Goal: Task Accomplishment & Management: Use online tool/utility

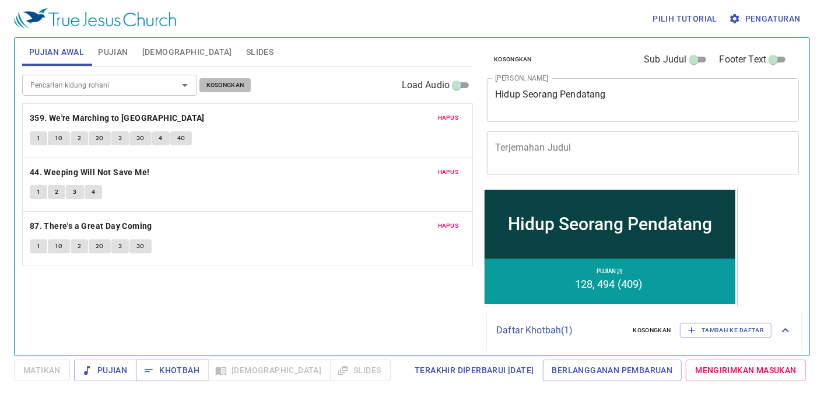
click at [246, 88] on button "Kosongkan" at bounding box center [225, 85] width 52 height 14
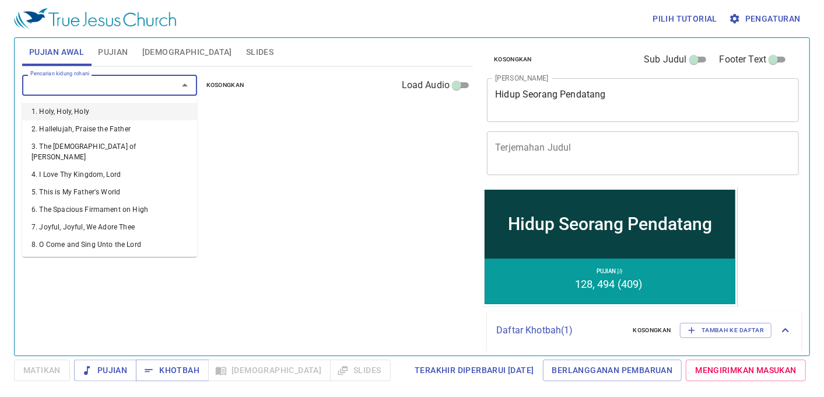
click at [84, 85] on input "Pencarian kidung rohani" at bounding box center [93, 84] width 134 height 13
type input "34"
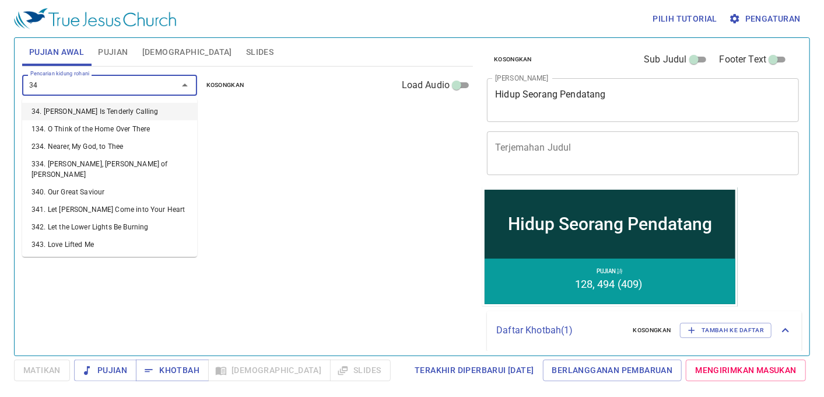
click at [105, 113] on li "34. [DEMOGRAPHIC_DATA] Is Tenderly Calling" at bounding box center [109, 111] width 175 height 17
type input "341"
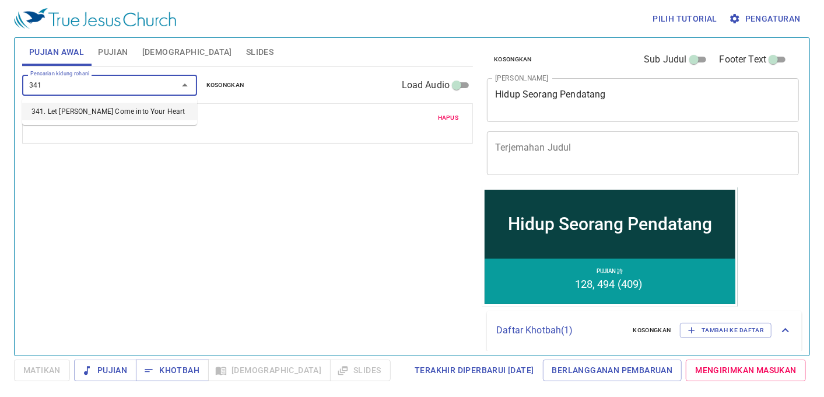
click at [105, 113] on li "341. Let [DEMOGRAPHIC_DATA] Come into Your Heart" at bounding box center [109, 111] width 175 height 17
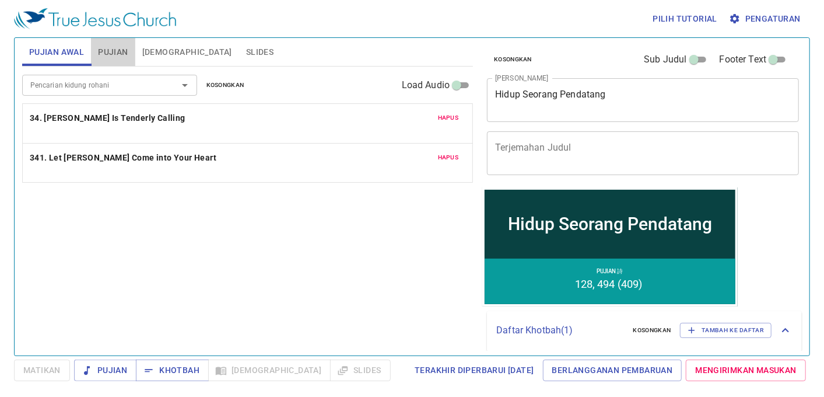
click at [128, 50] on span "Pujian" at bounding box center [113, 52] width 30 height 15
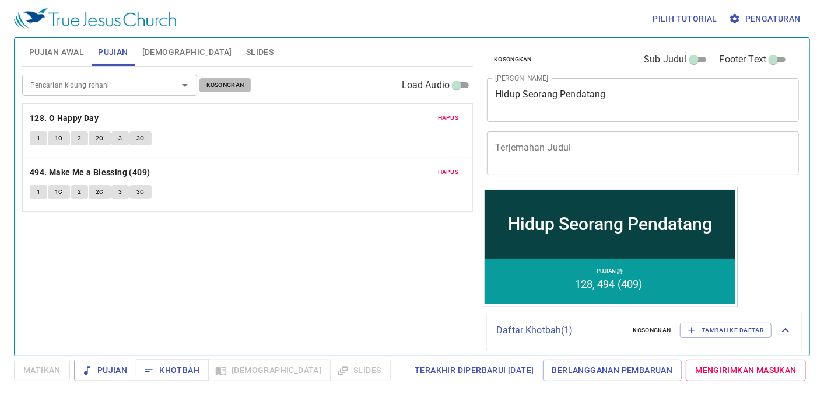
click at [226, 84] on span "Kosongkan" at bounding box center [225, 85] width 38 height 10
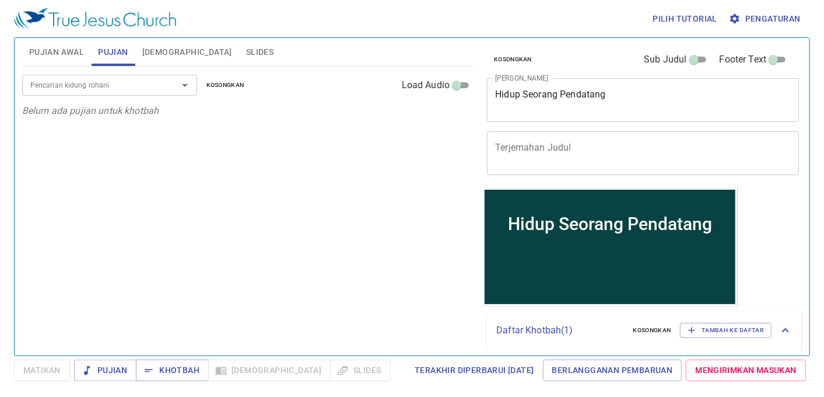
click at [170, 89] on div at bounding box center [177, 85] width 30 height 16
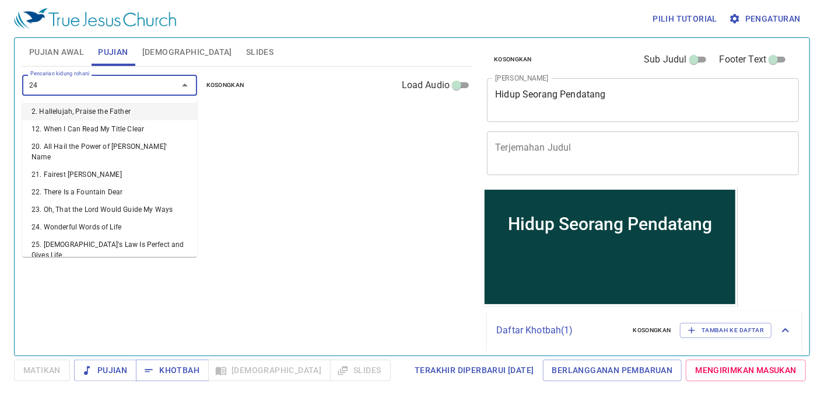
type input "244"
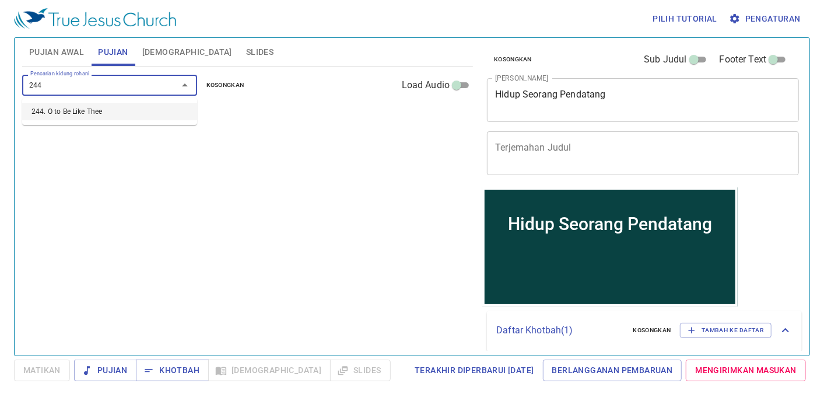
click at [98, 113] on li "244. O to Be Like Thee" at bounding box center [109, 111] width 175 height 17
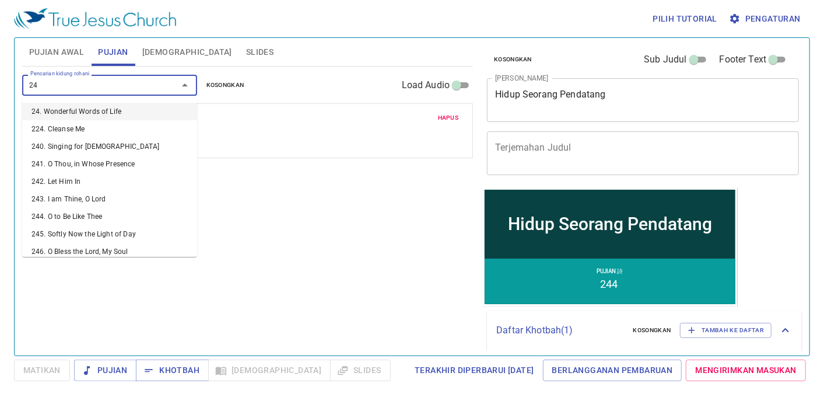
type input "248"
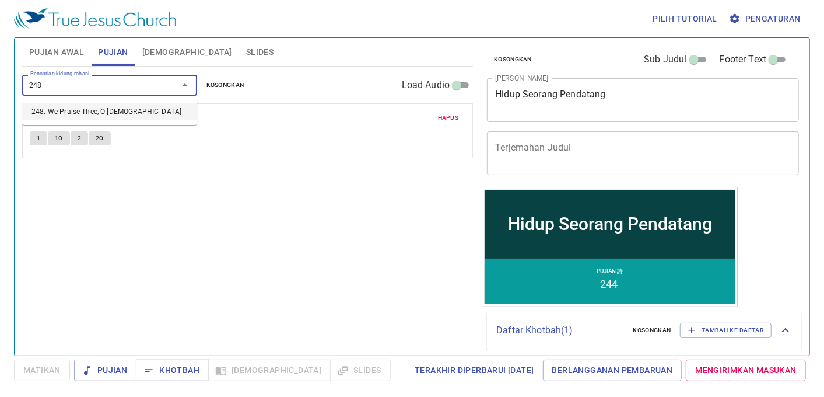
click at [108, 113] on li "248. We Praise Thee, O [DEMOGRAPHIC_DATA]" at bounding box center [109, 111] width 175 height 17
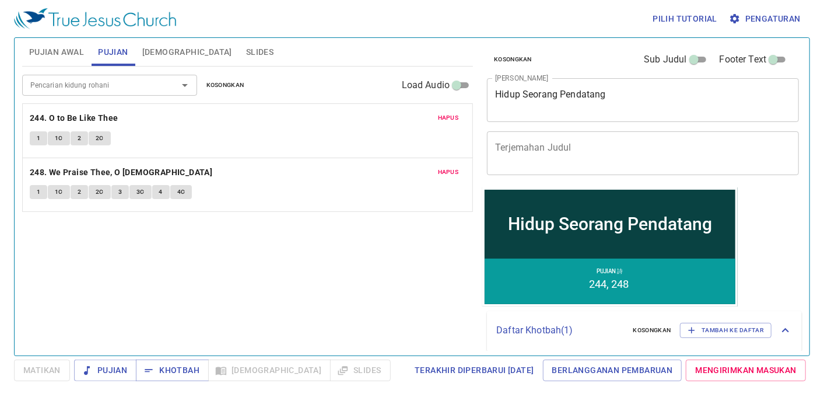
click at [194, 254] on div "Pencarian kidung rohani Pencarian kidung rohani Kosongkan Load Audio Hapus 244.…" at bounding box center [247, 205] width 451 height 279
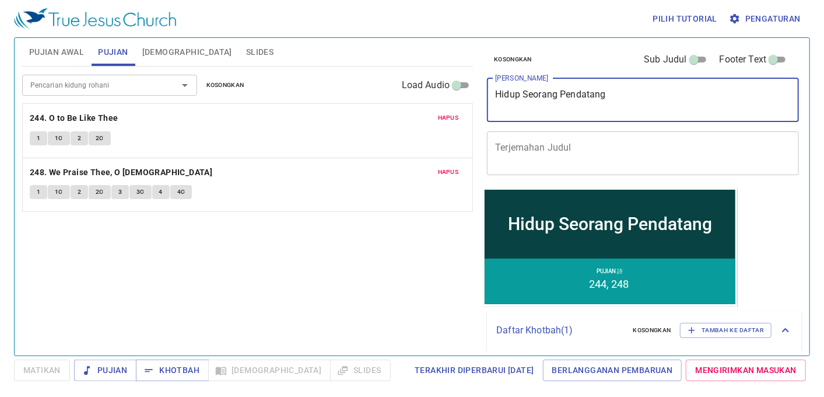
drag, startPoint x: 642, startPoint y: 101, endPoint x: 481, endPoint y: 121, distance: 162.2
click at [481, 121] on div "Kosongkan Sub Judul Footer Text Judul Khotbah Hidup Seorang Pendatang x Judul K…" at bounding box center [642, 191] width 329 height 317
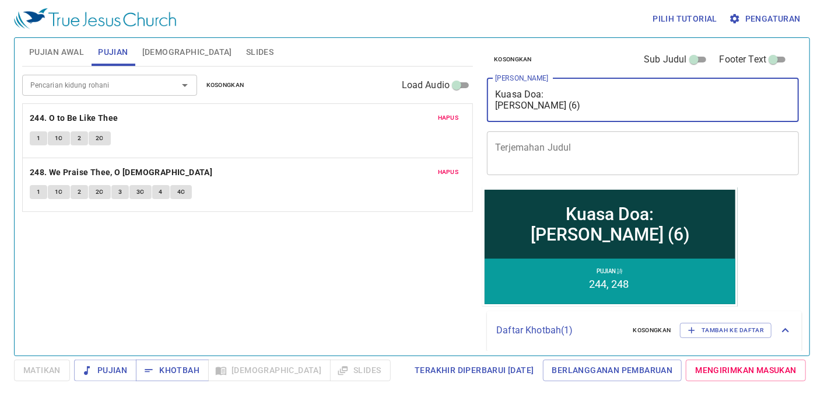
type textarea "Kuasa Doa: [PERSON_NAME] (6)"
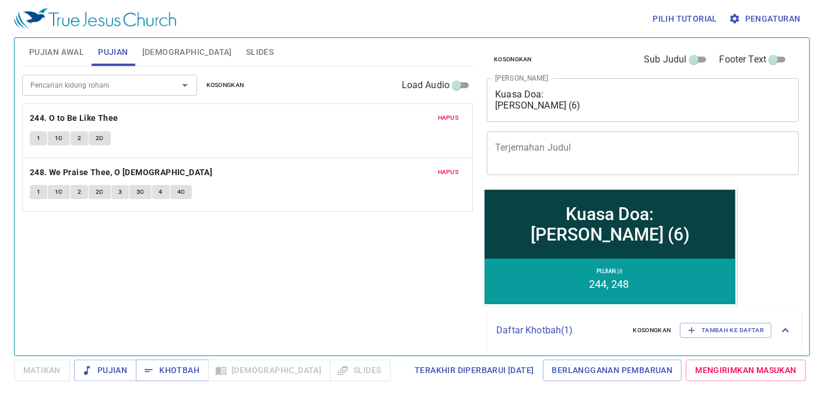
click at [332, 274] on div "Pencarian kidung rohani Pencarian kidung rohani Kosongkan Load Audio Hapus 244.…" at bounding box center [247, 205] width 451 height 279
click at [198, 365] on span "Khotbah" at bounding box center [172, 370] width 54 height 15
click at [87, 87] on input "Pencarian kidung rohani" at bounding box center [93, 84] width 134 height 13
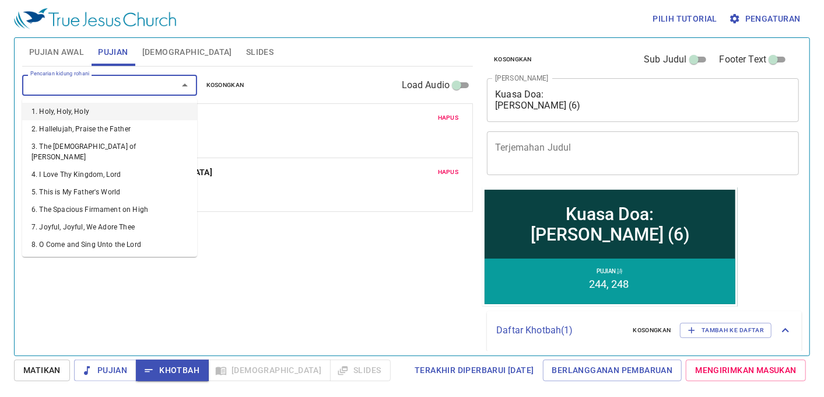
click at [67, 43] on button "Pujian Awal" at bounding box center [56, 52] width 69 height 28
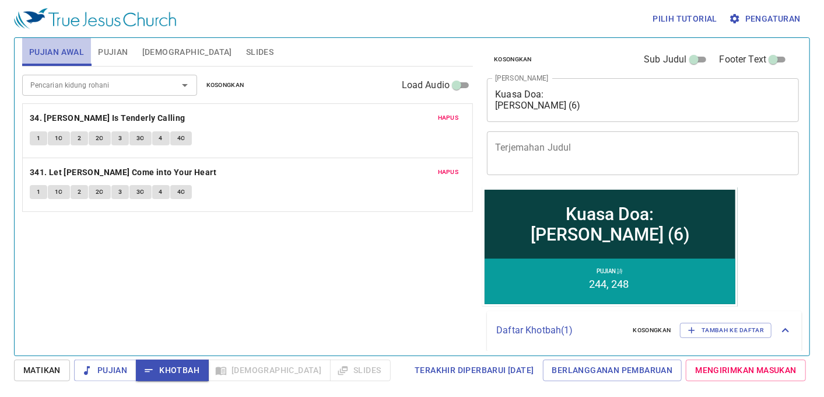
click at [67, 43] on button "Pujian Awal" at bounding box center [56, 52] width 69 height 28
click at [106, 56] on span "Pujian" at bounding box center [113, 52] width 30 height 15
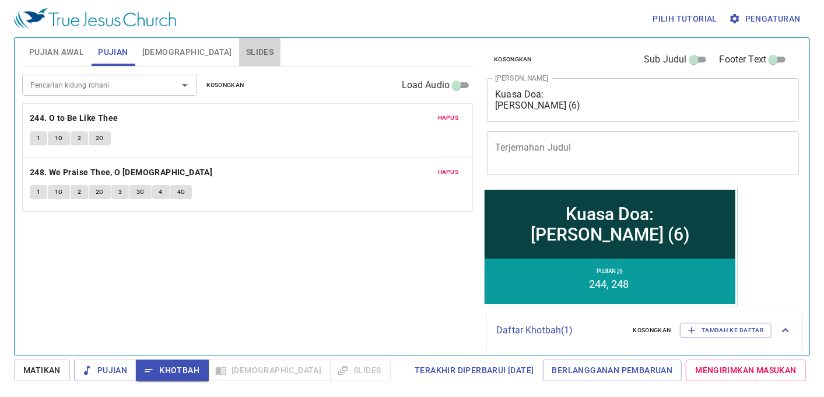
click at [239, 40] on button "Slides" at bounding box center [259, 52] width 41 height 28
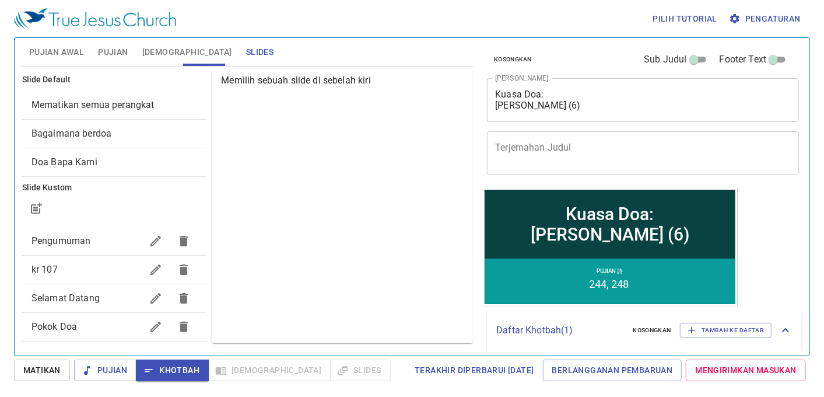
click at [78, 146] on div "Bagaimana berdoa" at bounding box center [114, 134] width 185 height 28
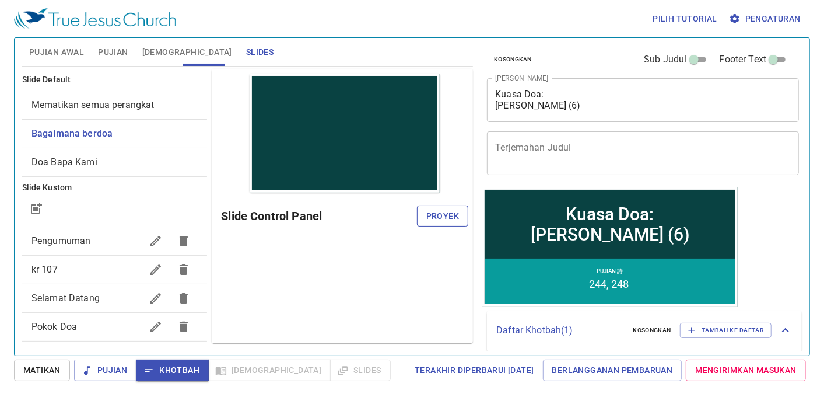
click at [455, 215] on span "Proyek" at bounding box center [442, 216] width 33 height 15
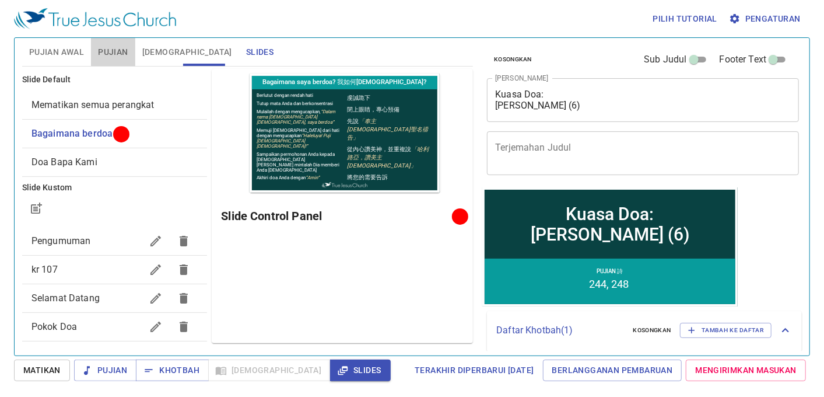
click at [124, 45] on span "Pujian" at bounding box center [113, 52] width 30 height 15
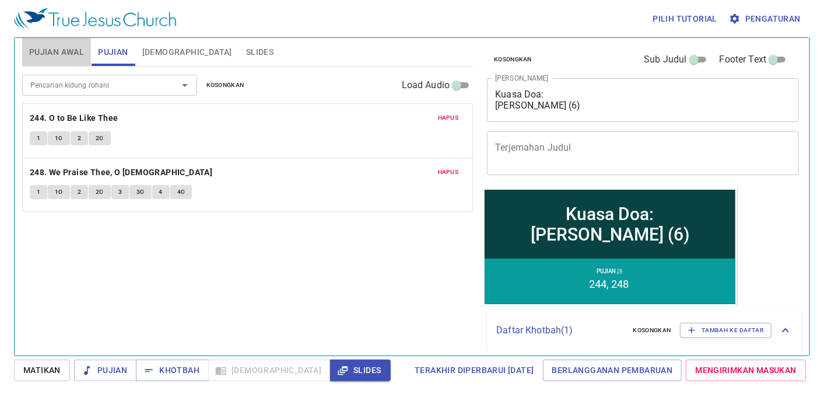
click at [37, 54] on span "Pujian Awal" at bounding box center [56, 52] width 55 height 15
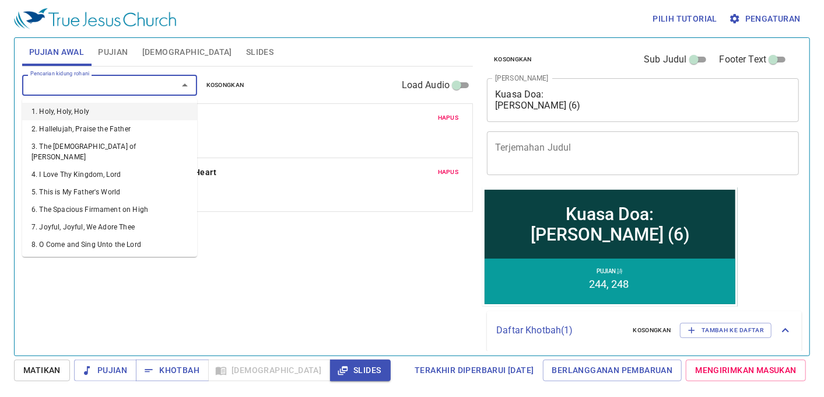
click at [104, 82] on input "Pencarian kidung rohani" at bounding box center [93, 84] width 134 height 13
click at [267, 114] on p "34. [DEMOGRAPHIC_DATA] Is Tenderly Calling" at bounding box center [248, 118] width 436 height 15
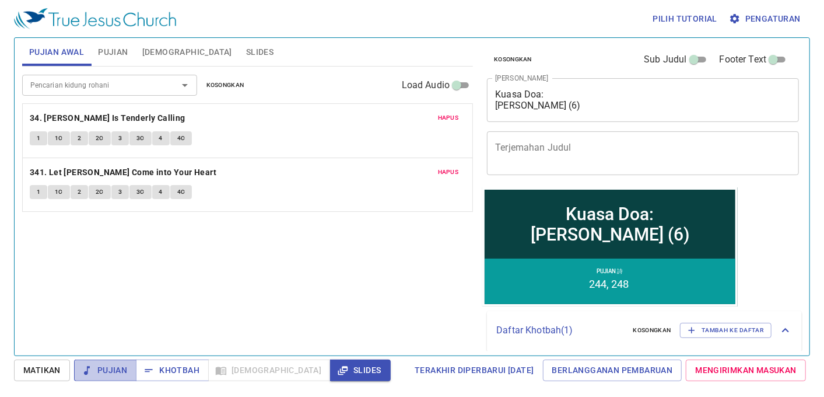
click at [114, 366] on span "Pujian" at bounding box center [105, 370] width 44 height 15
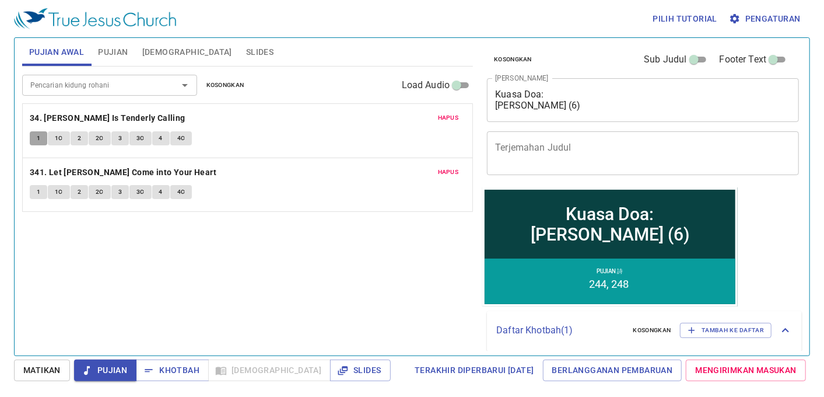
click at [37, 133] on span "1" at bounding box center [38, 138] width 3 height 10
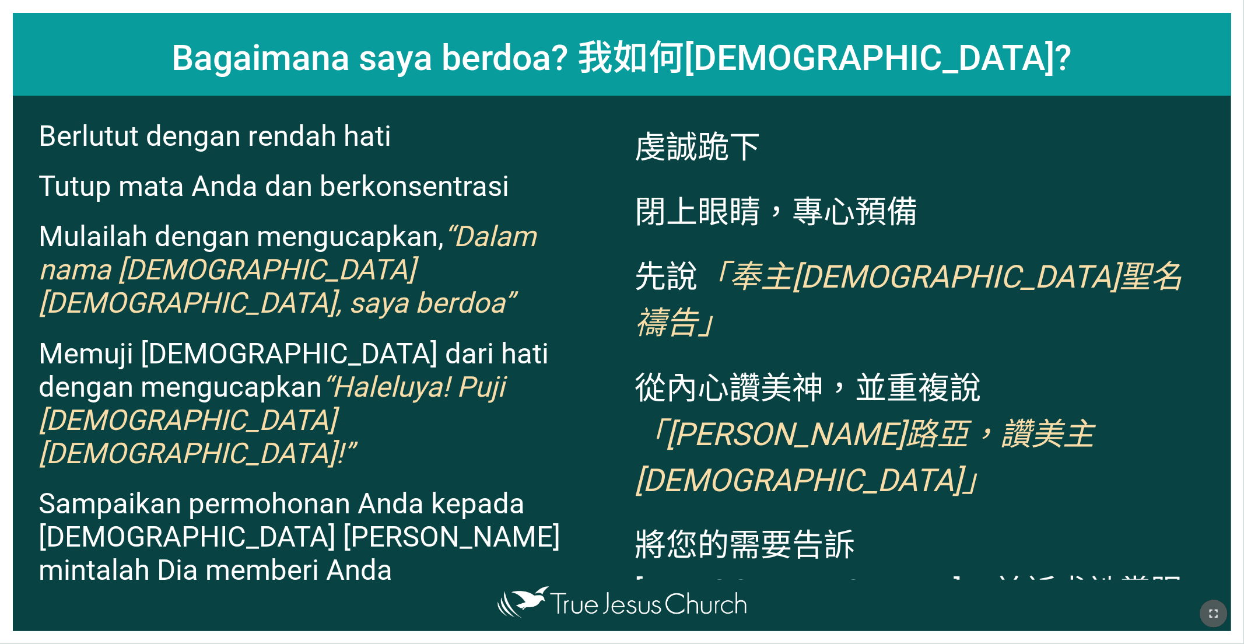
click at [517, 399] on button "button" at bounding box center [1214, 613] width 28 height 28
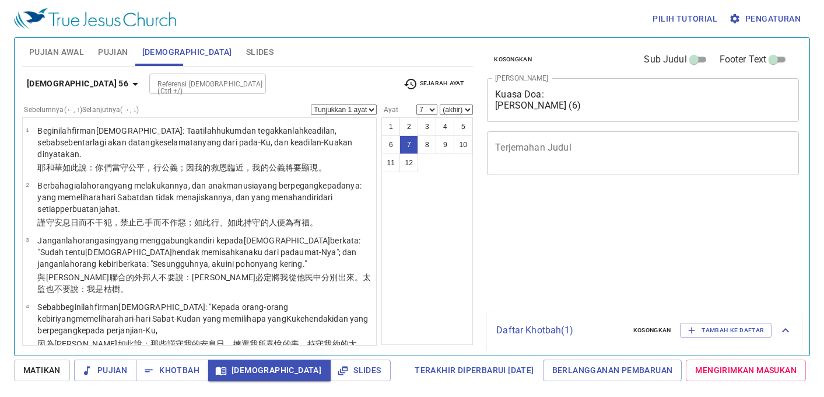
select select "7"
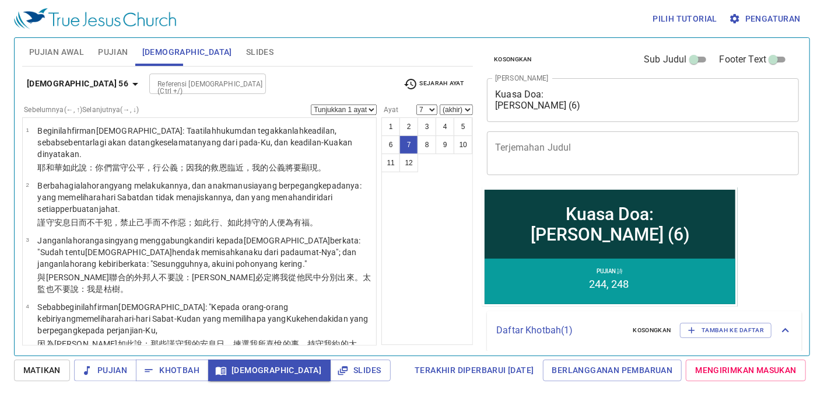
scroll to position [259, 0]
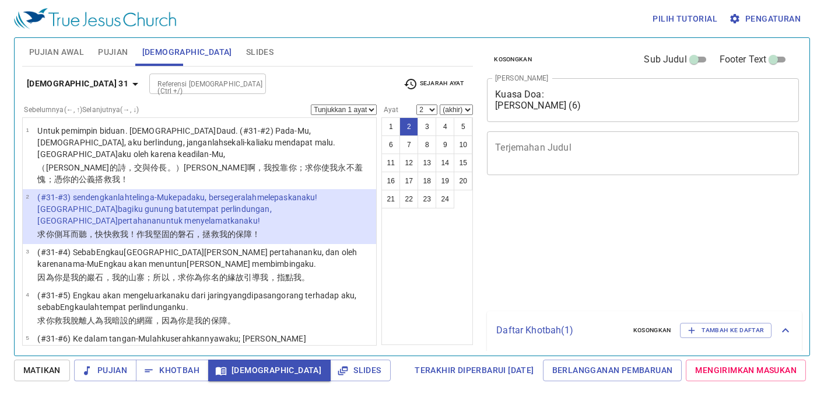
select select "2"
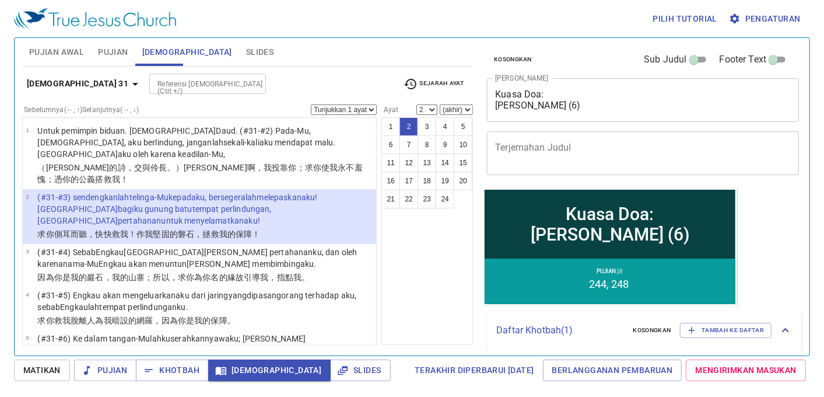
scroll to position [129, 0]
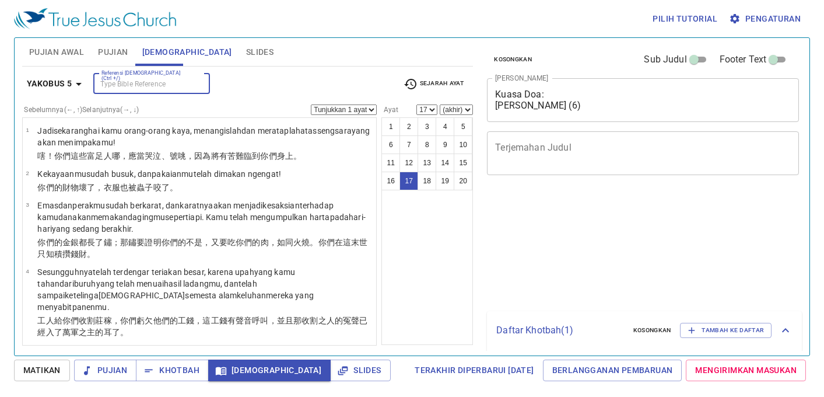
select select "17"
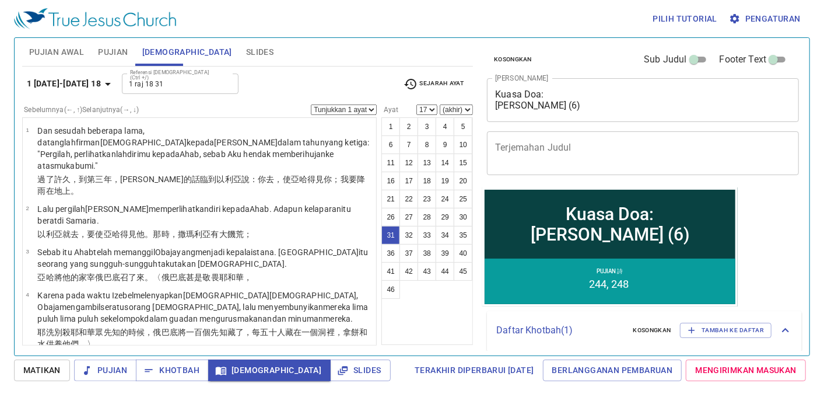
type input "1 Raj 18 31"
select select "31"
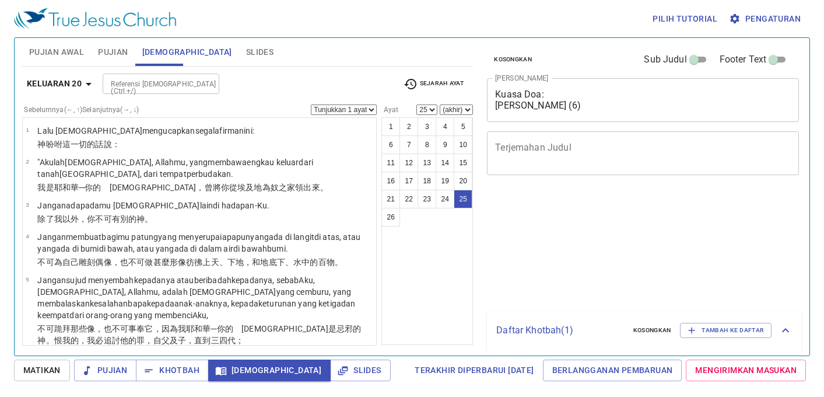
select select "25"
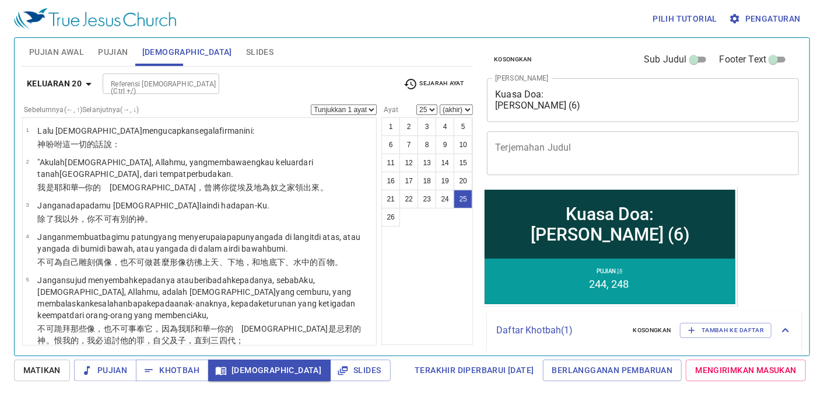
scroll to position [986, 0]
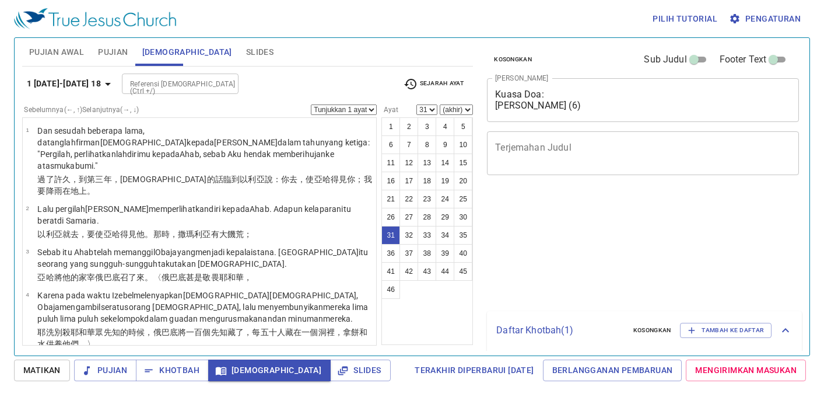
select select "31"
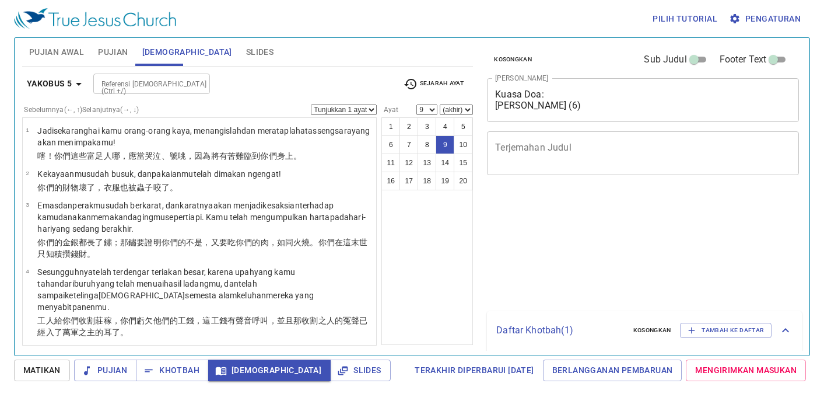
select select "9"
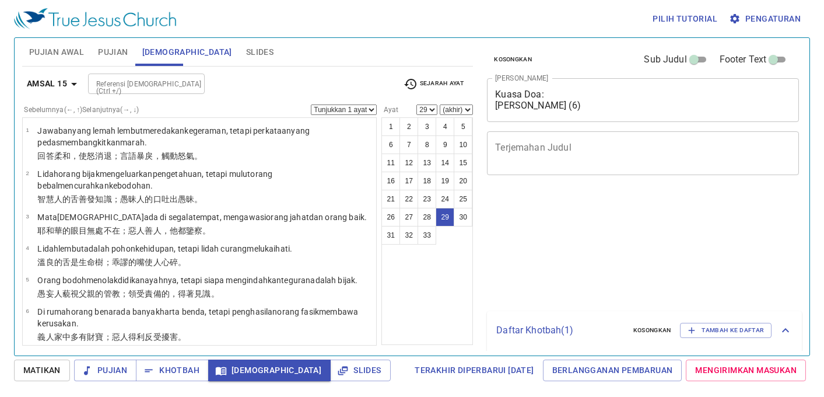
select select "29"
